Goal: Information Seeking & Learning: Learn about a topic

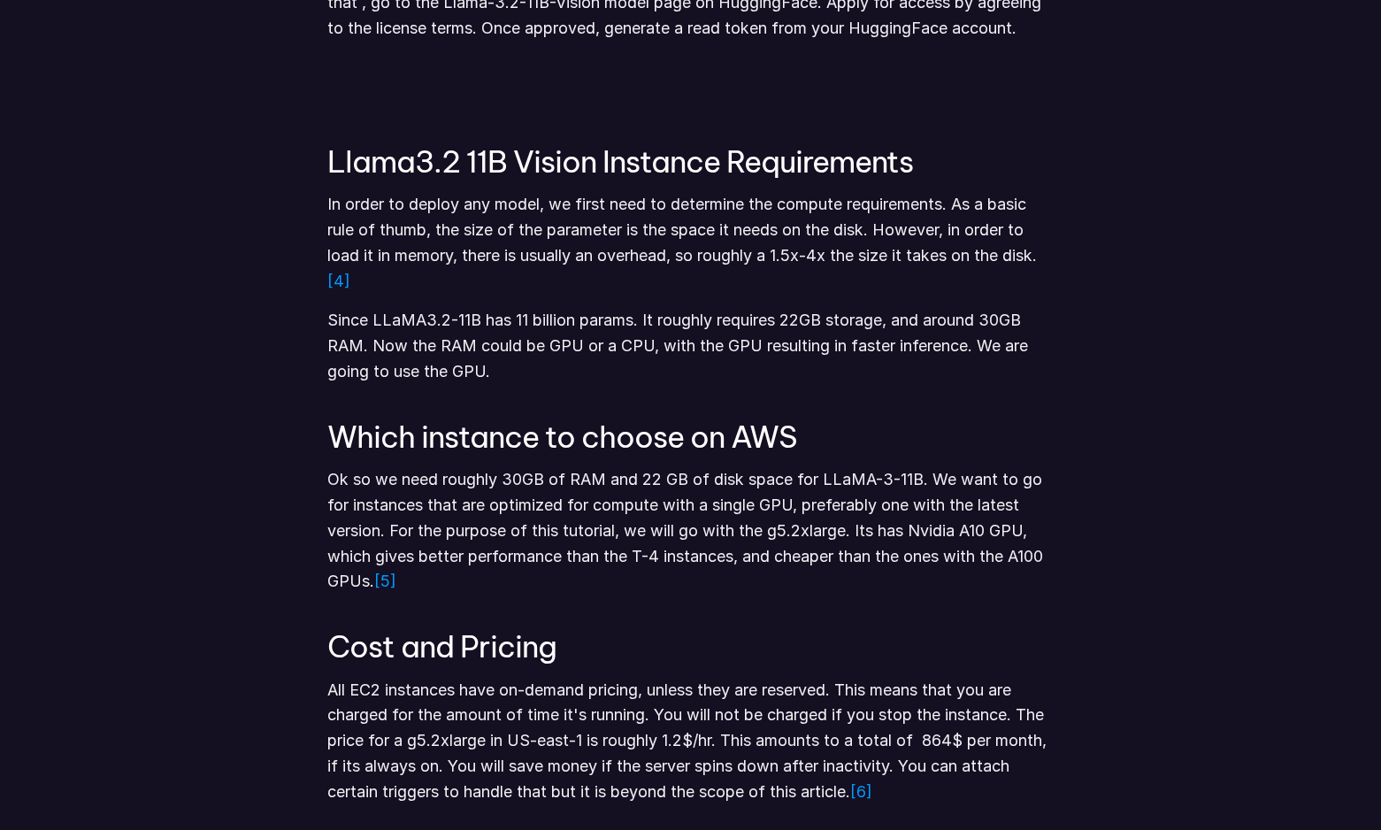
scroll to position [1546, 0]
drag, startPoint x: 857, startPoint y: 530, endPoint x: 774, endPoint y: 529, distance: 82.3
click at [775, 531] on p "Ok so we need roughly 30GB of RAM and 22 GB of disk space for LLaMA-3-11B. We w…" at bounding box center [690, 529] width 726 height 127
copy p "g5.2xlarge."
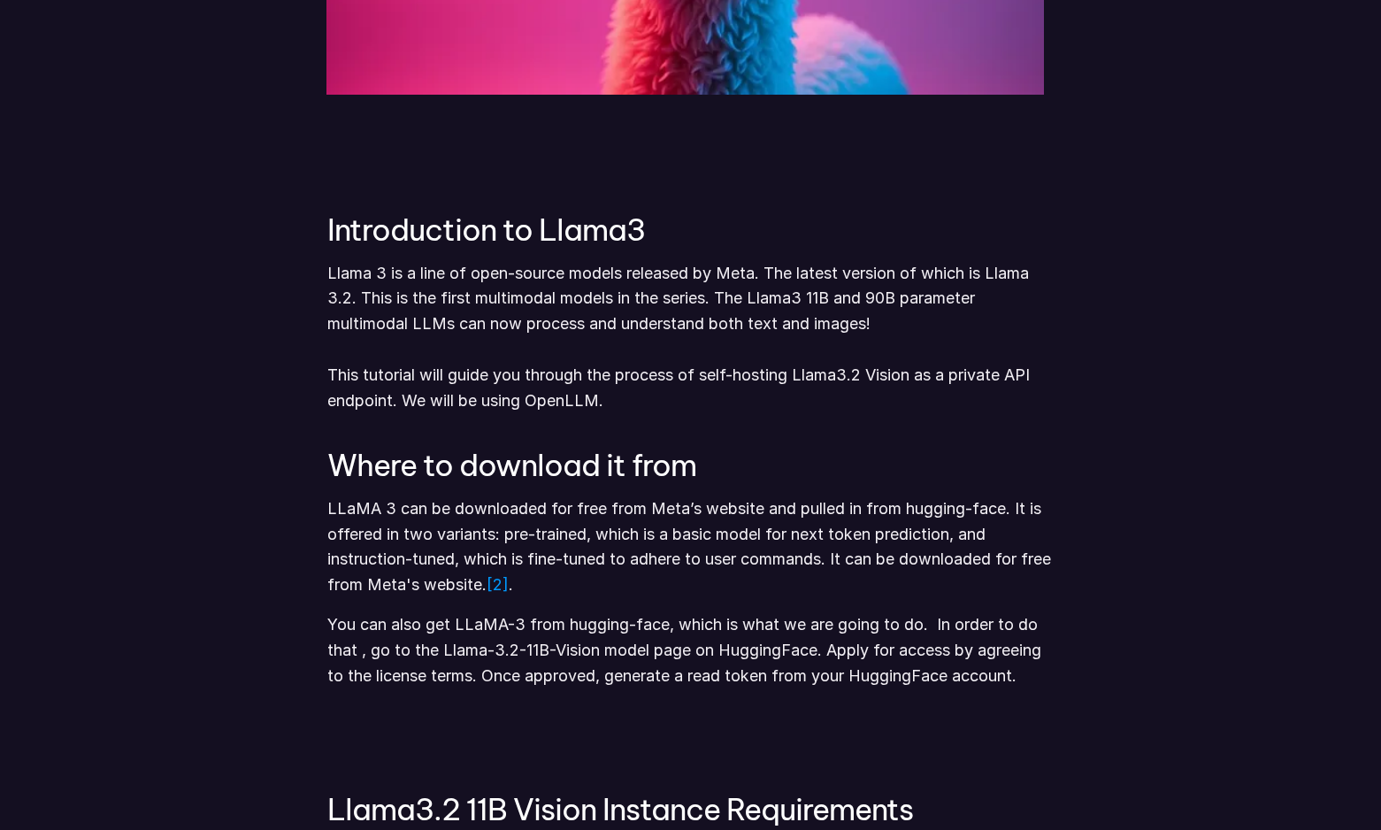
scroll to position [887, 0]
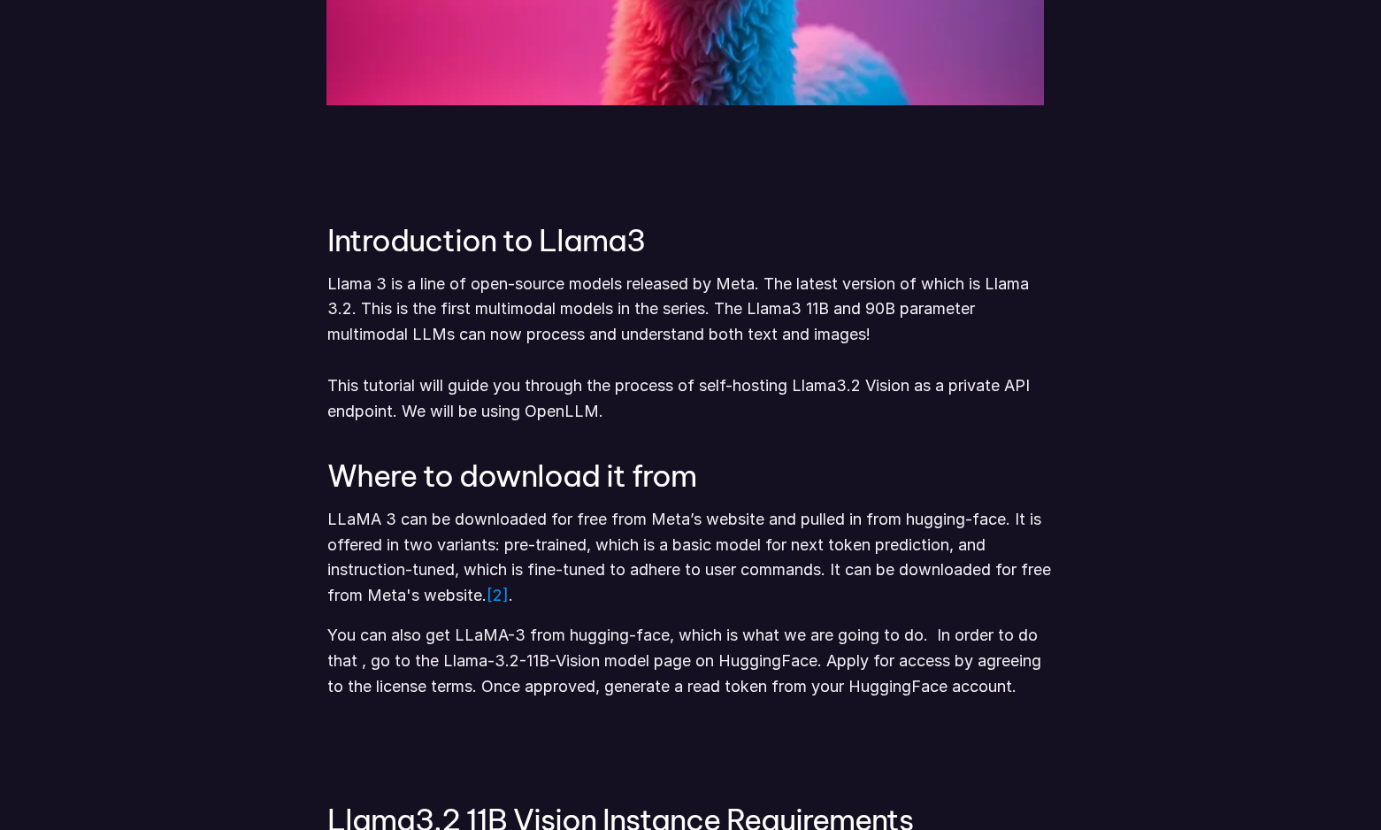
click at [690, 385] on p "Llama 3 is a line of open-source models released by Meta. The latest version of…" at bounding box center [690, 348] width 726 height 153
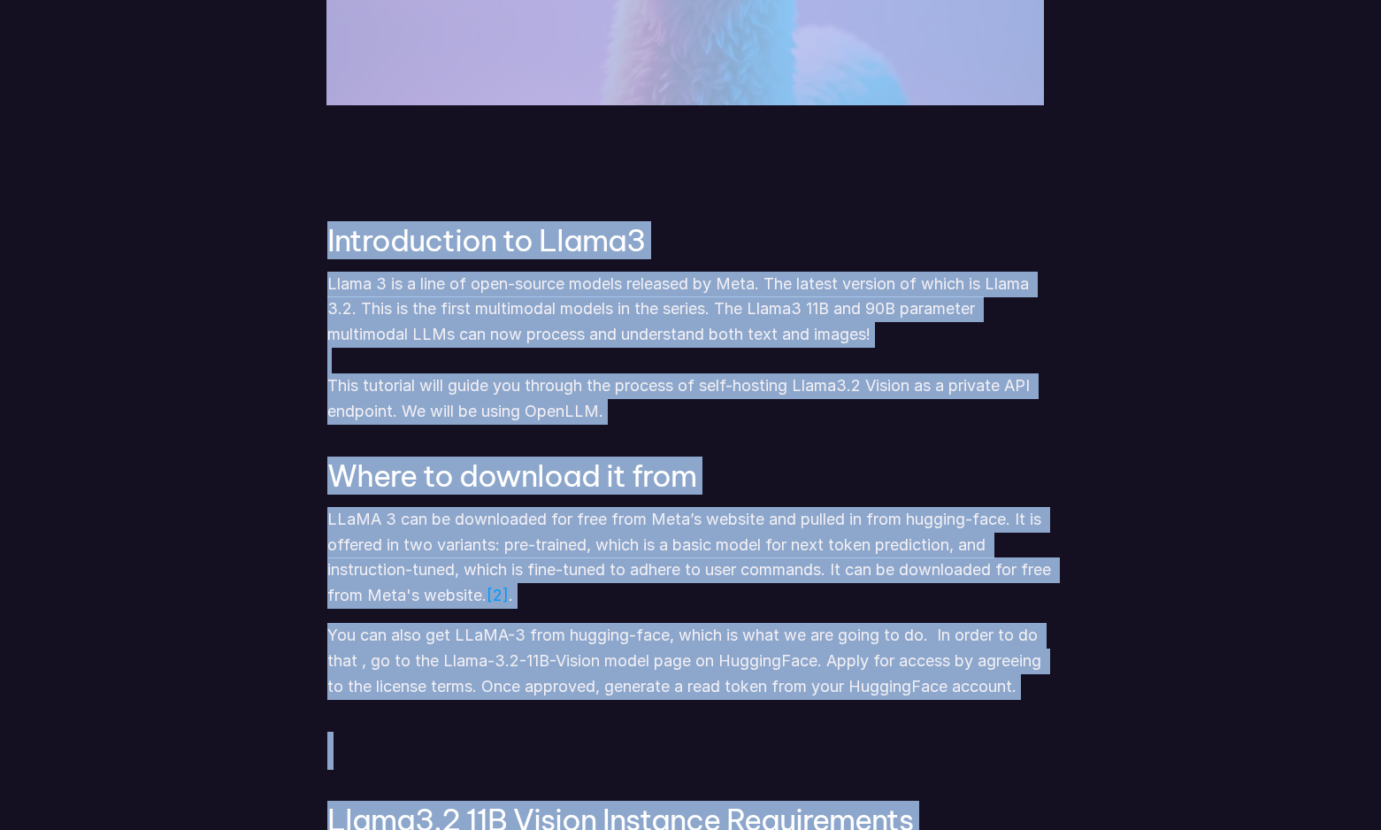
copy div "Lorem IP Dolorsi Amet /CO Adipis Elits doei tempo Inci utla etdolor Magnaaliq E…"
click at [759, 343] on p "Llama 3 is a line of open-source models released by Meta. The latest version of…" at bounding box center [690, 348] width 726 height 153
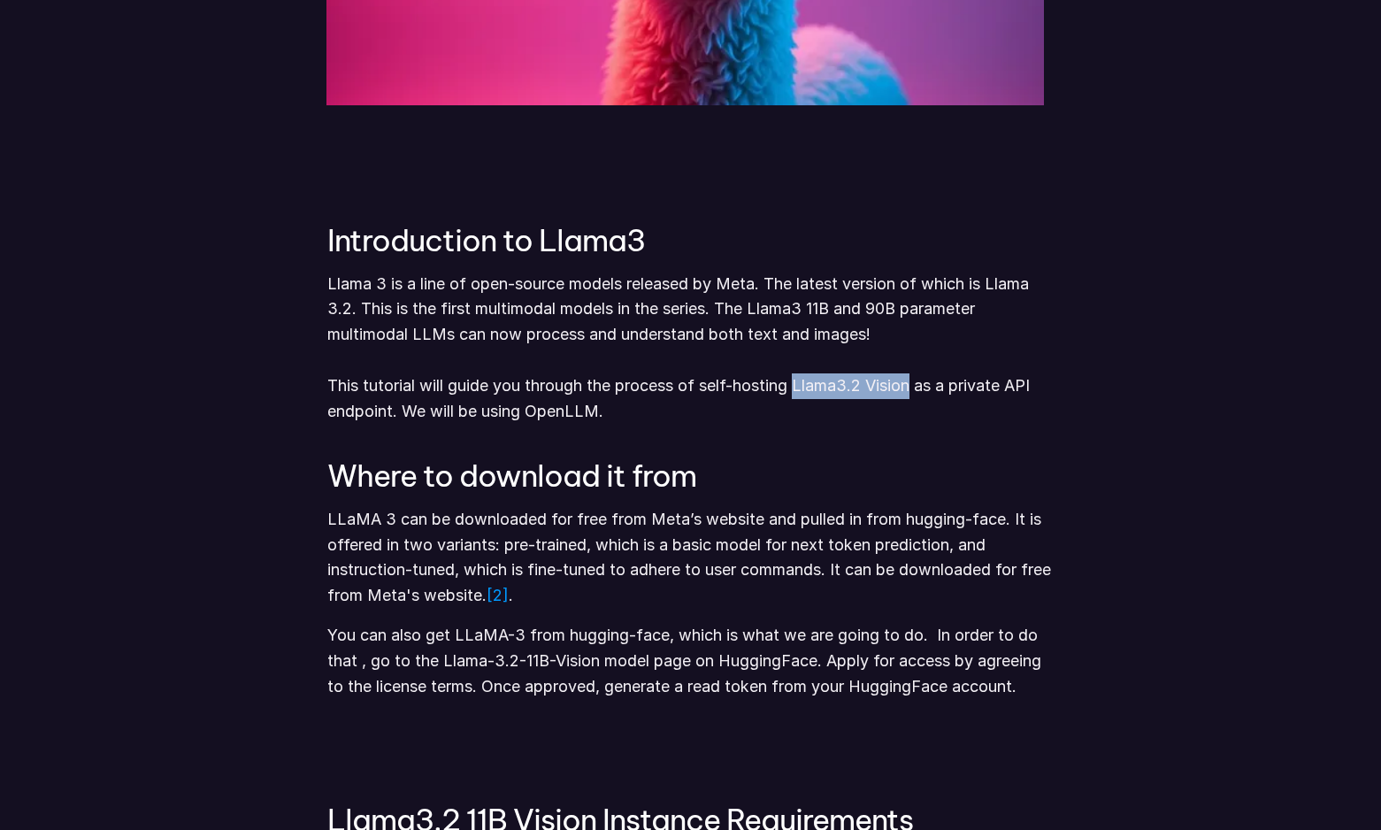
drag, startPoint x: 799, startPoint y: 385, endPoint x: 918, endPoint y: 384, distance: 118.6
click at [918, 384] on p "Llama 3 is a line of open-source models released by Meta. The latest version of…" at bounding box center [690, 348] width 726 height 153
copy p "Llama3.2 Vision"
click at [925, 389] on p "Llama 3 is a line of open-source models released by Meta. The latest version of…" at bounding box center [690, 348] width 726 height 153
drag, startPoint x: 918, startPoint y: 386, endPoint x: 799, endPoint y: 386, distance: 119.5
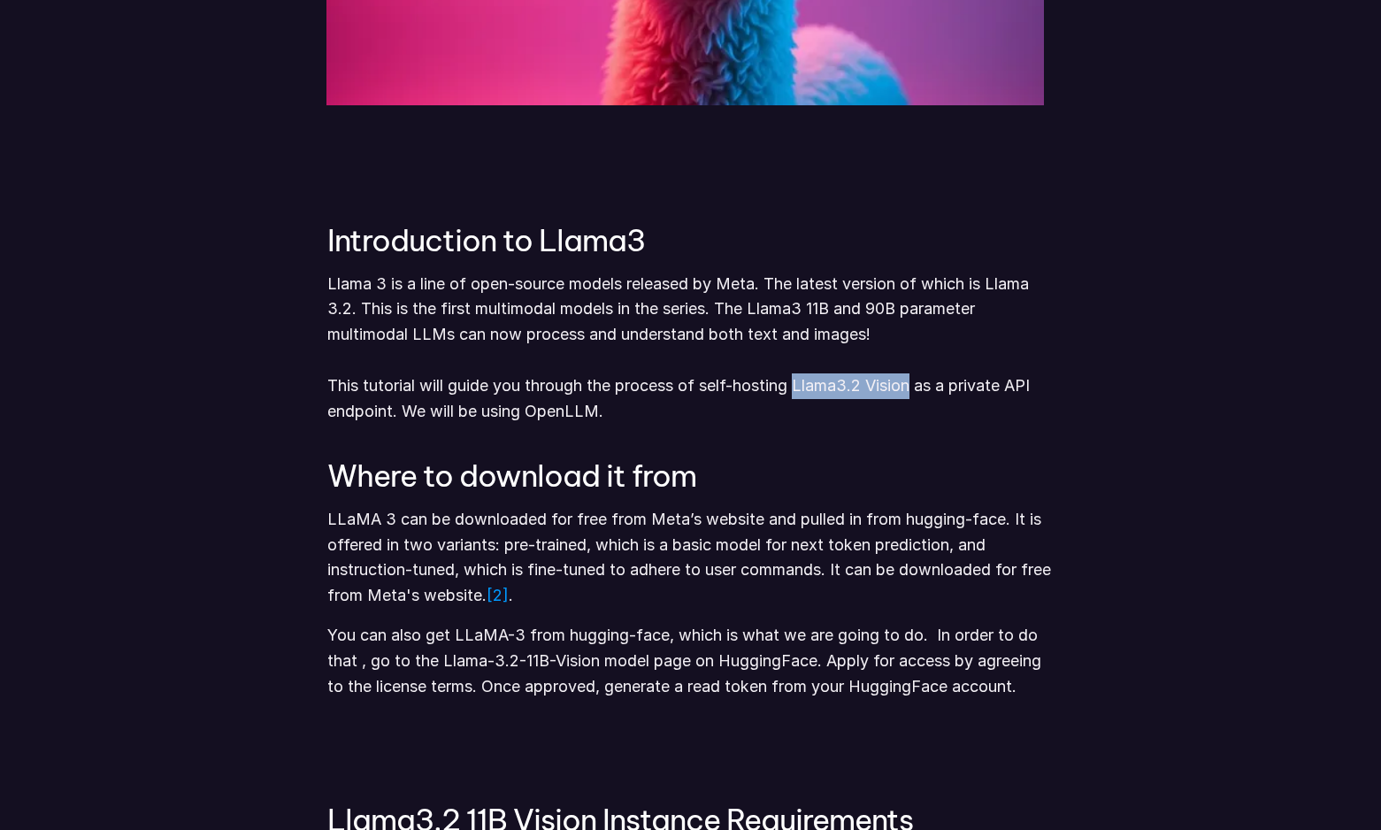
click at [801, 386] on p "Llama 3 is a line of open-source models released by Meta. The latest version of…" at bounding box center [690, 348] width 726 height 153
copy p "Llama3.2 Vision"
click at [629, 405] on p "Llama 3 is a line of open-source models released by Meta. The latest version of…" at bounding box center [690, 348] width 726 height 153
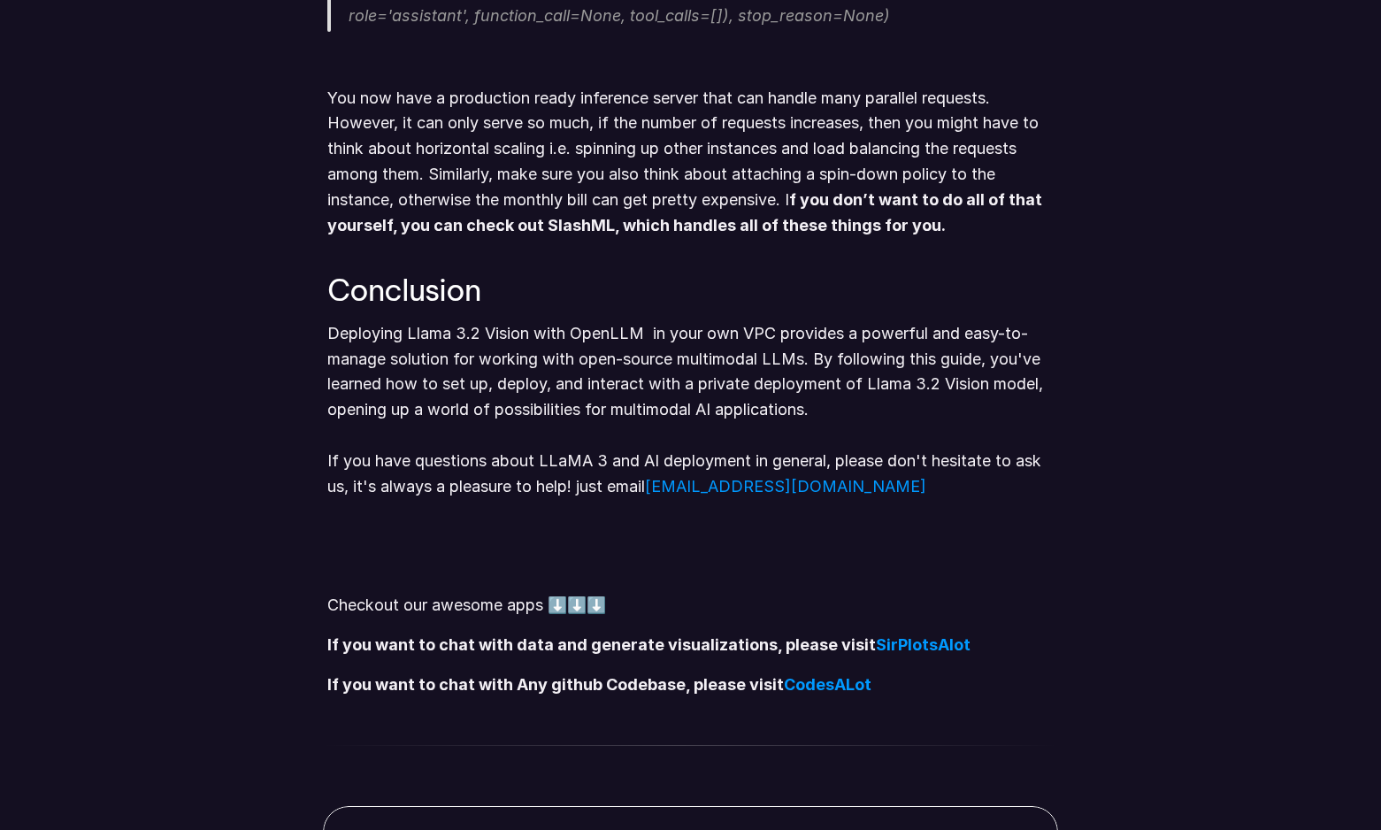
scroll to position [7396, 0]
